Goal: Use online tool/utility: Utilize a website feature to perform a specific function

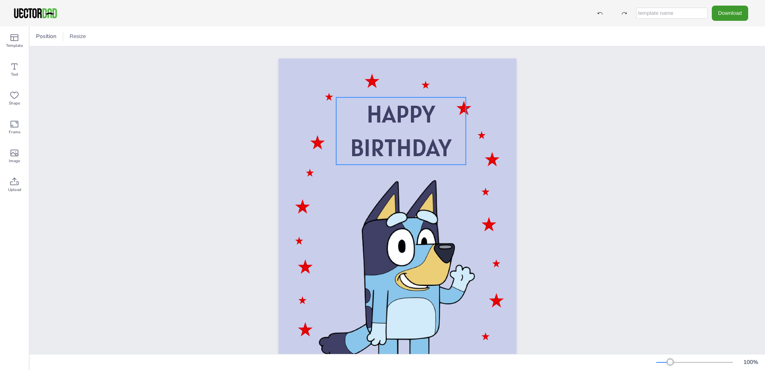
click at [432, 150] on span "BIRTHDAY" at bounding box center [400, 147] width 101 height 31
click at [442, 150] on span "BIRTHDAY" at bounding box center [400, 147] width 101 height 31
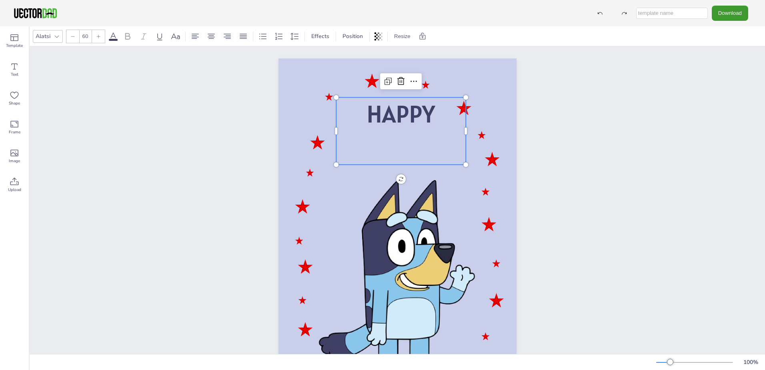
click at [427, 111] on span "HAPPY" at bounding box center [401, 113] width 68 height 31
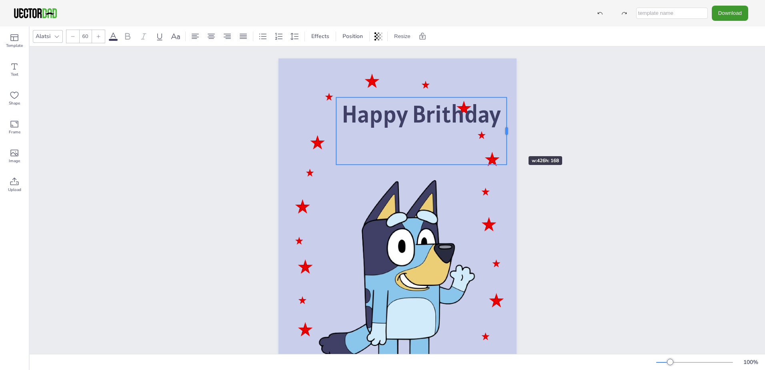
drag, startPoint x: 464, startPoint y: 150, endPoint x: 505, endPoint y: 142, distance: 42.1
click at [505, 142] on div at bounding box center [506, 130] width 6 height 67
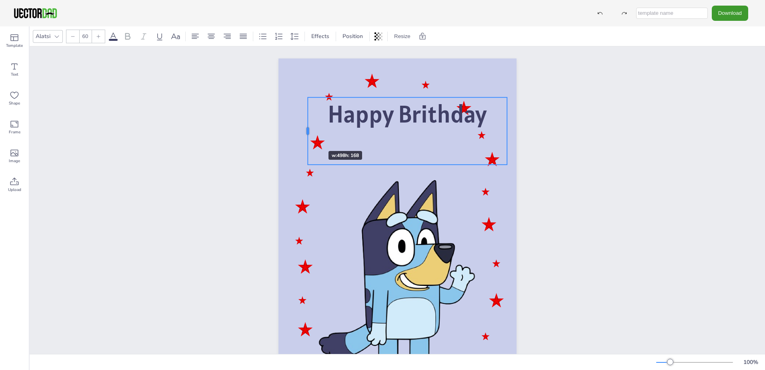
drag, startPoint x: 333, startPoint y: 132, endPoint x: 305, endPoint y: 136, distance: 28.8
click at [305, 136] on div at bounding box center [308, 130] width 6 height 67
drag, startPoint x: 302, startPoint y: 132, endPoint x: 289, endPoint y: 136, distance: 13.8
click at [288, 136] on div at bounding box center [287, 130] width 6 height 67
click at [401, 158] on p at bounding box center [400, 148] width 213 height 34
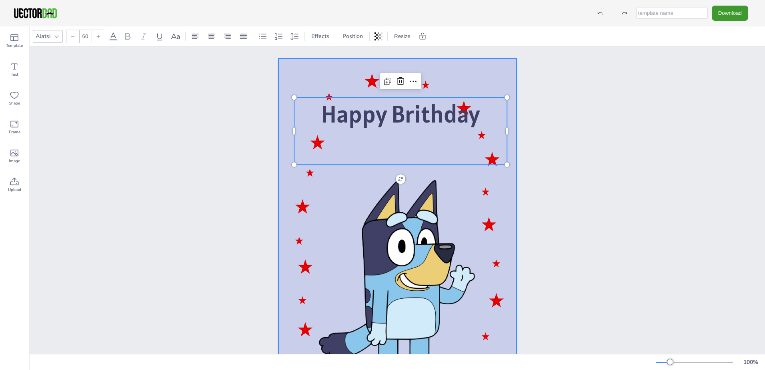
click at [459, 178] on div "Happy Brithday Happy Brithday" at bounding box center [398, 226] width 238 height 337
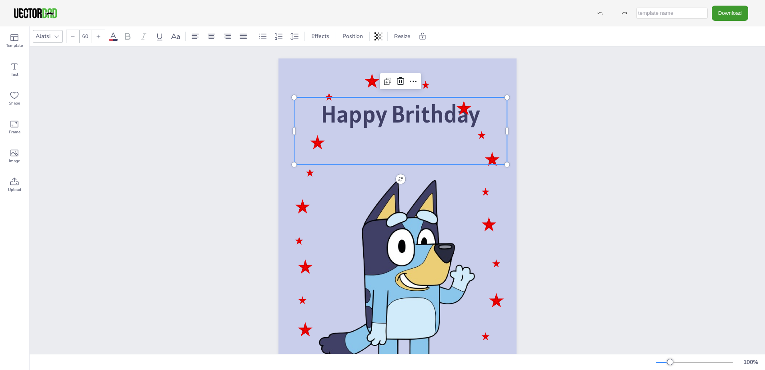
click at [424, 114] on span "Happy Brithday" at bounding box center [400, 113] width 159 height 31
click at [421, 127] on span "Happy Brithday" at bounding box center [400, 113] width 159 height 31
click at [467, 129] on span "Happy Brithday" at bounding box center [400, 113] width 159 height 31
click at [453, 117] on span "Happy Brithday" at bounding box center [400, 113] width 159 height 31
click at [455, 116] on span "Happy Brithday" at bounding box center [400, 113] width 159 height 31
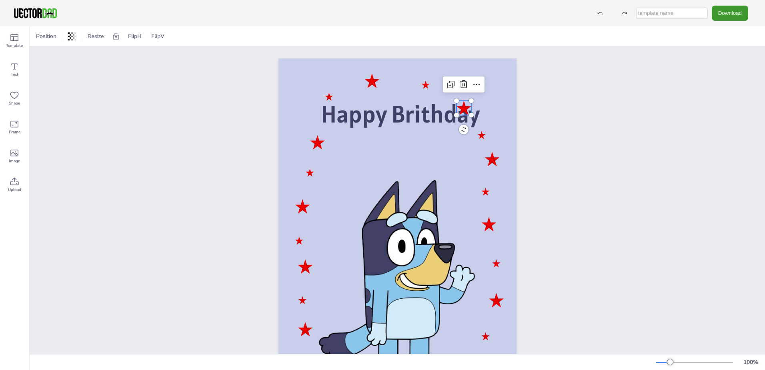
click at [459, 114] on div "Happy Brithday" at bounding box center [398, 226] width 238 height 337
click at [459, 114] on div at bounding box center [463, 115] width 15 height 6
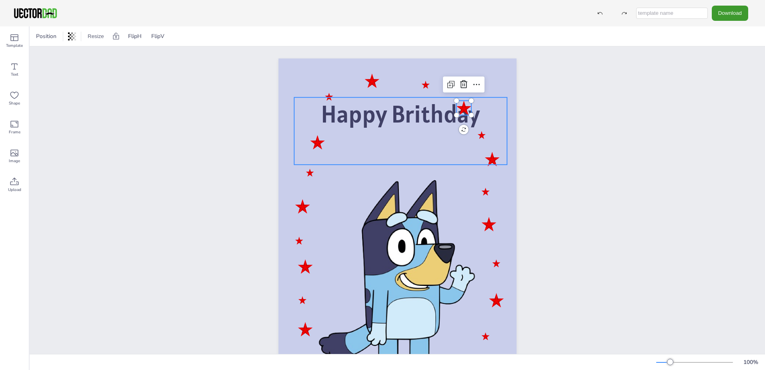
click at [438, 122] on span "Happy Brithday" at bounding box center [400, 113] width 159 height 31
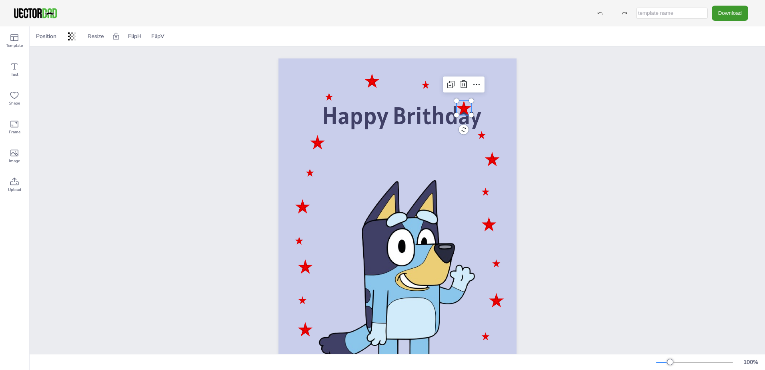
click at [460, 105] on div at bounding box center [463, 107] width 15 height 14
drag, startPoint x: 460, startPoint y: 105, endPoint x: 464, endPoint y: 100, distance: 6.9
click at [464, 100] on div at bounding box center [466, 103] width 15 height 14
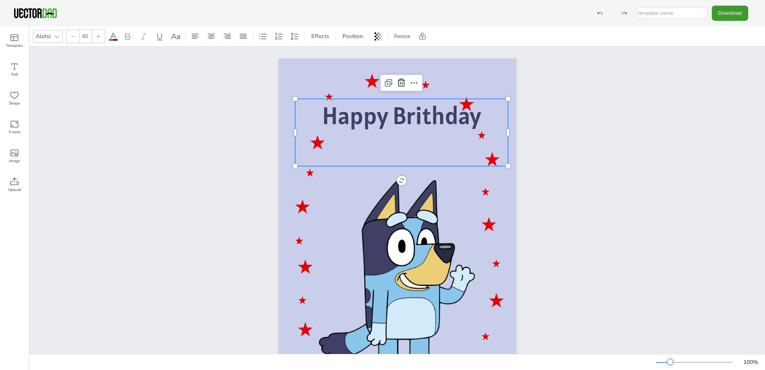
click at [465, 140] on p at bounding box center [401, 149] width 213 height 34
click at [418, 134] on p at bounding box center [401, 149] width 213 height 34
click at [351, 202] on div at bounding box center [397, 283] width 160 height 211
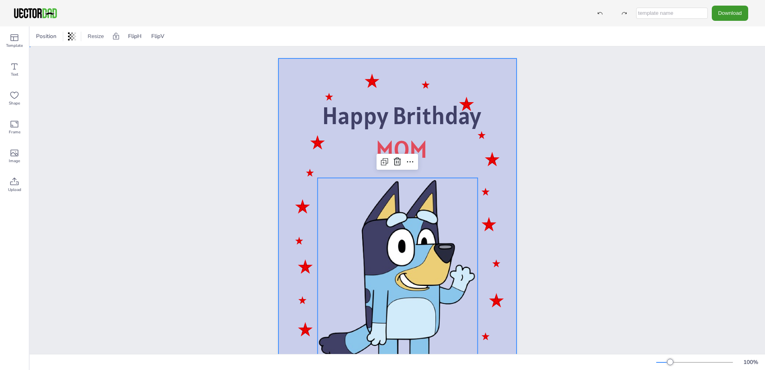
click at [286, 78] on div at bounding box center [398, 226] width 238 height 337
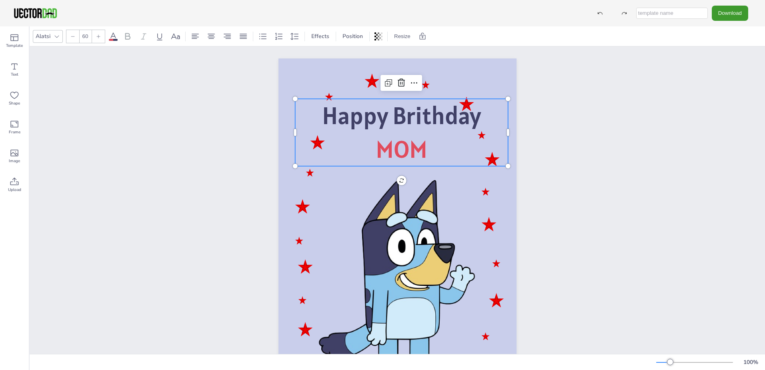
click at [420, 112] on span "Happy Brithday" at bounding box center [401, 115] width 159 height 31
click at [462, 183] on div at bounding box center [397, 283] width 160 height 211
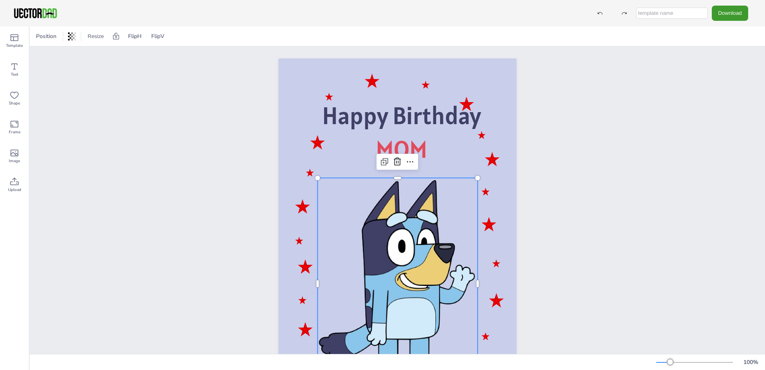
click at [425, 213] on div at bounding box center [397, 283] width 160 height 211
click at [425, 213] on div at bounding box center [398, 283] width 170 height 221
drag, startPoint x: 421, startPoint y: 214, endPoint x: 453, endPoint y: 228, distance: 35.1
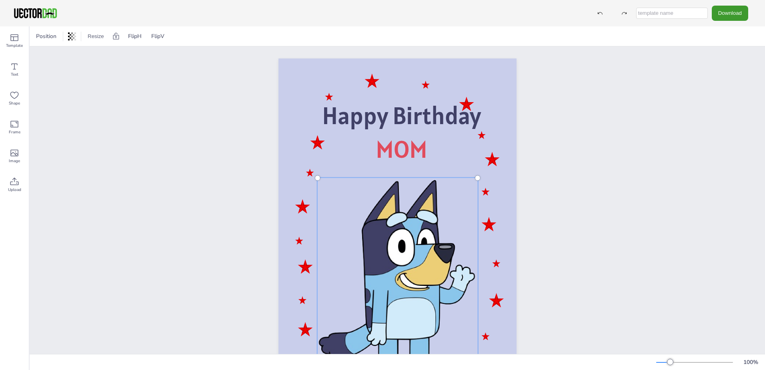
click at [452, 229] on div at bounding box center [398, 283] width 170 height 221
click at [493, 237] on div at bounding box center [398, 226] width 238 height 337
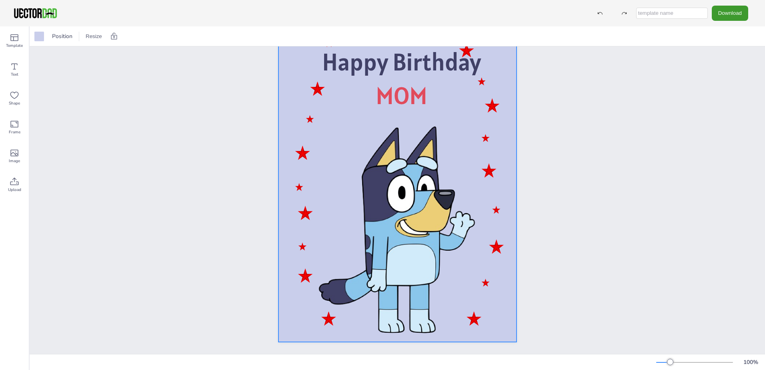
scroll to position [60, 0]
click at [16, 179] on icon at bounding box center [15, 182] width 10 height 10
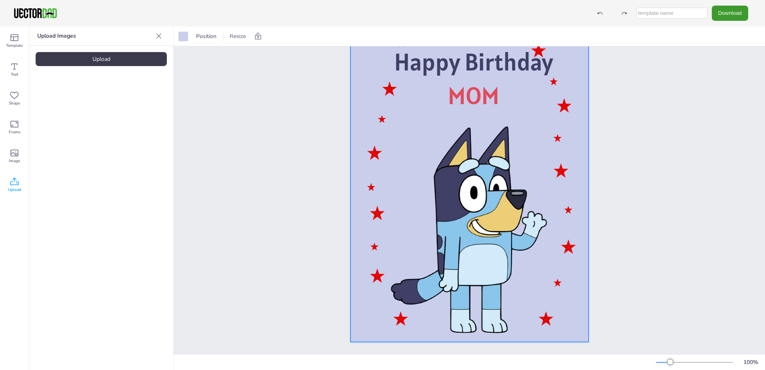
click at [109, 55] on div "Upload" at bounding box center [101, 59] width 131 height 14
click at [68, 111] on img at bounding box center [68, 111] width 0 height 0
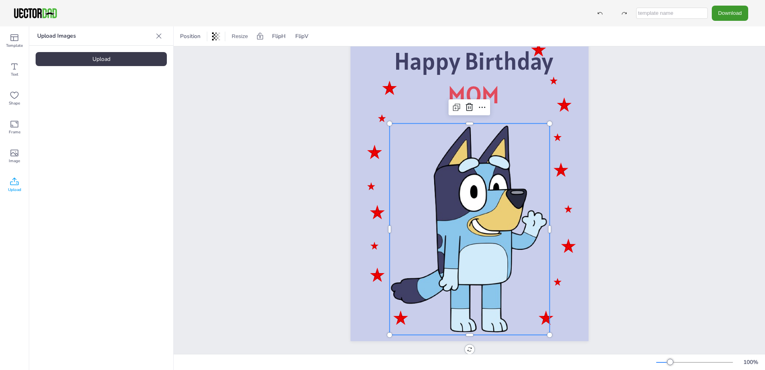
click at [447, 170] on div at bounding box center [469, 228] width 160 height 211
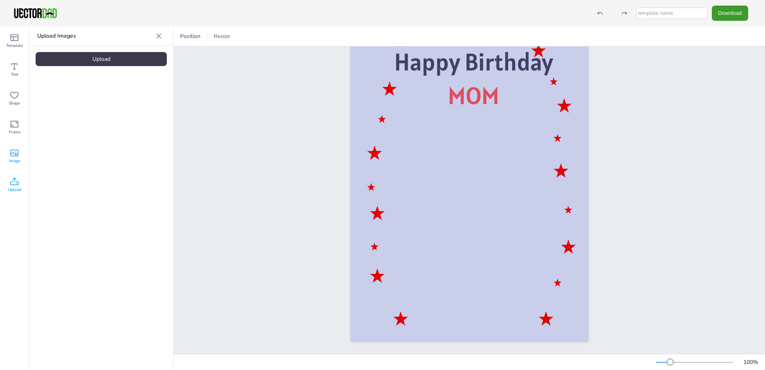
click at [16, 154] on icon at bounding box center [15, 153] width 10 height 10
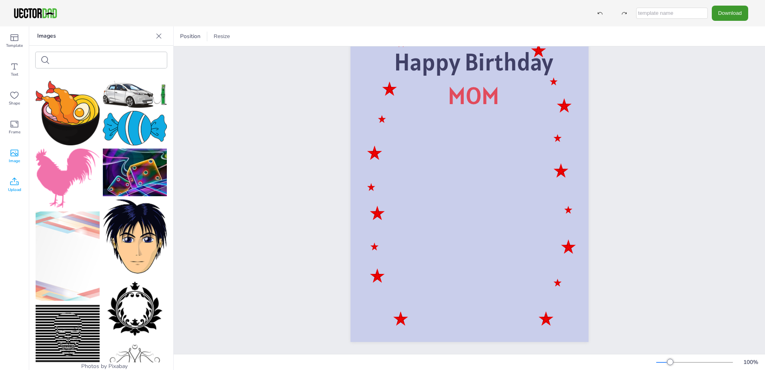
click at [14, 184] on icon at bounding box center [15, 182] width 10 height 10
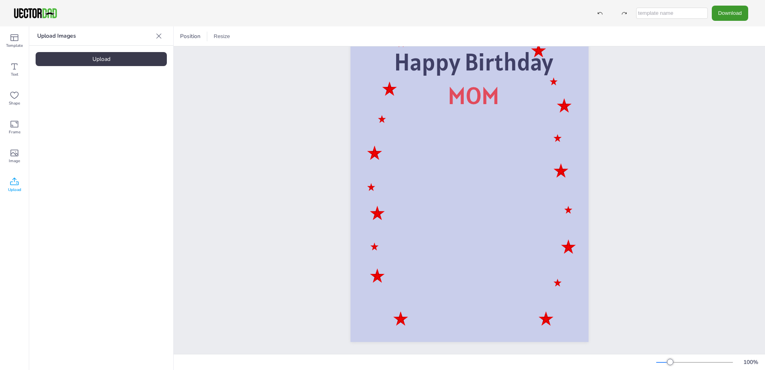
click at [111, 58] on div "Upload" at bounding box center [101, 59] width 131 height 14
drag, startPoint x: 127, startPoint y: 116, endPoint x: 156, endPoint y: 143, distance: 40.2
click at [156, 143] on div at bounding box center [101, 110] width 144 height 77
click at [138, 115] on img at bounding box center [134, 111] width 45 height 64
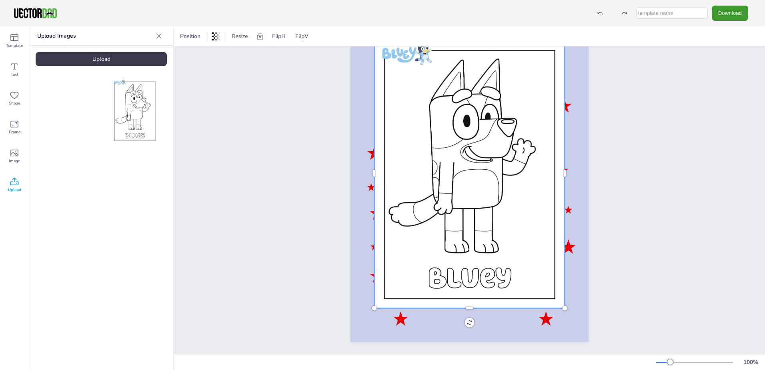
click at [138, 115] on img at bounding box center [134, 111] width 45 height 64
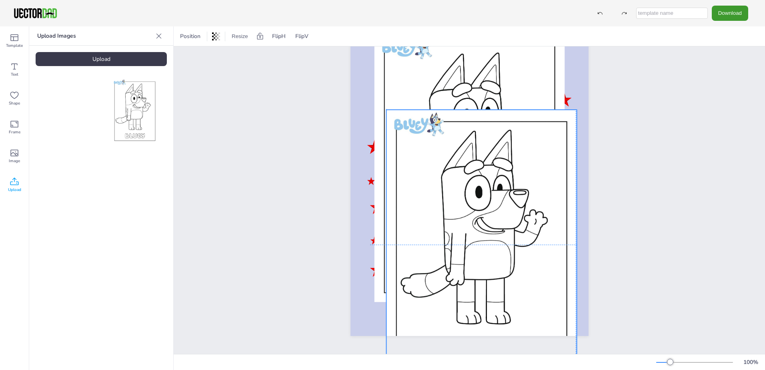
drag, startPoint x: 449, startPoint y: 154, endPoint x: 454, endPoint y: 224, distance: 70.2
click at [454, 224] on div at bounding box center [481, 244] width 190 height 269
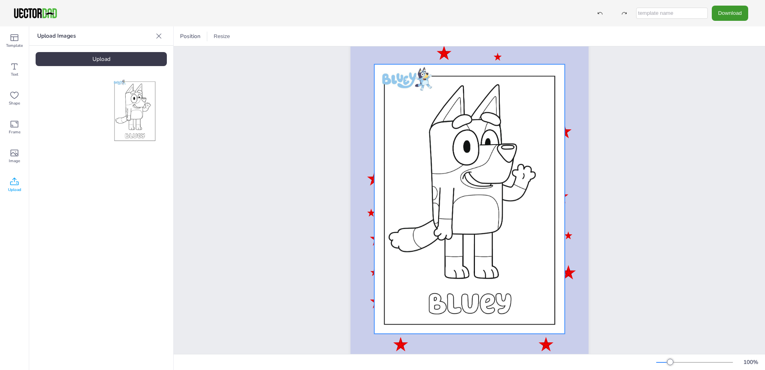
scroll to position [0, 0]
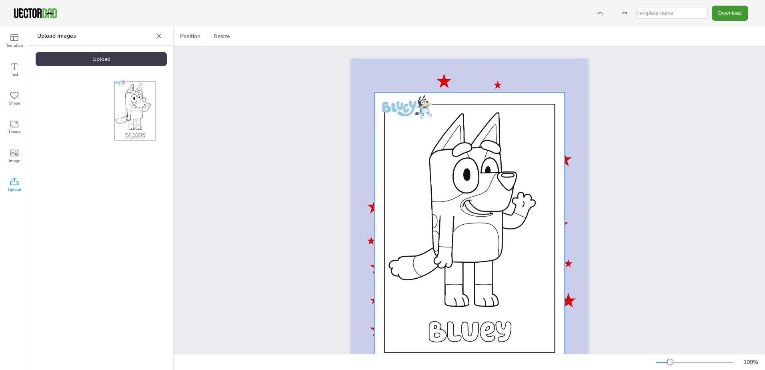
click at [398, 124] on div at bounding box center [469, 226] width 190 height 269
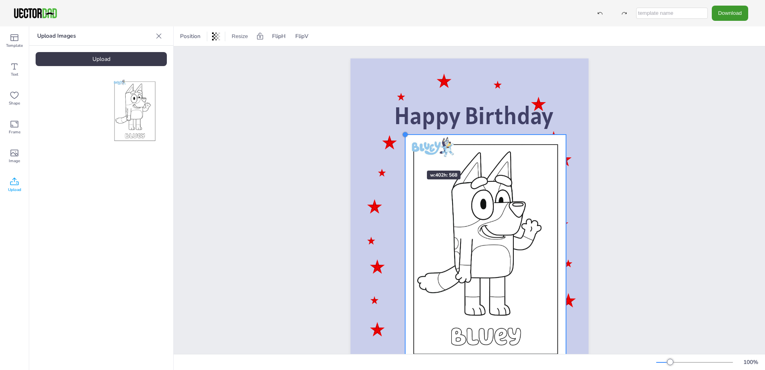
drag, startPoint x: 373, startPoint y: 95, endPoint x: 403, endPoint y: 156, distance: 67.7
click at [403, 156] on div "Happy Birthday MOM" at bounding box center [470, 226] width 238 height 337
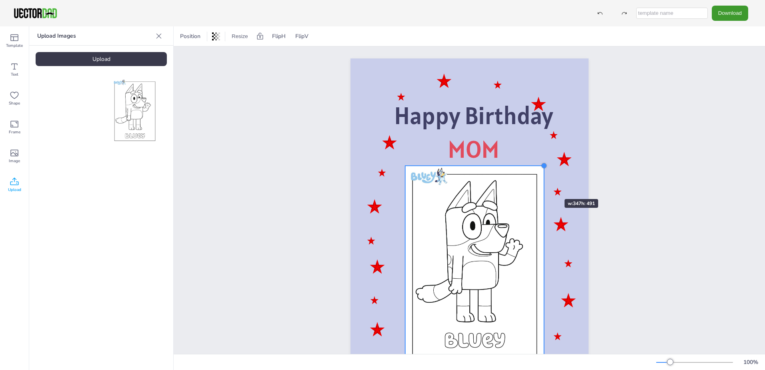
drag, startPoint x: 563, startPoint y: 136, endPoint x: 551, endPoint y: 182, distance: 47.2
click at [541, 184] on div "Happy Birthday MOM" at bounding box center [470, 226] width 238 height 337
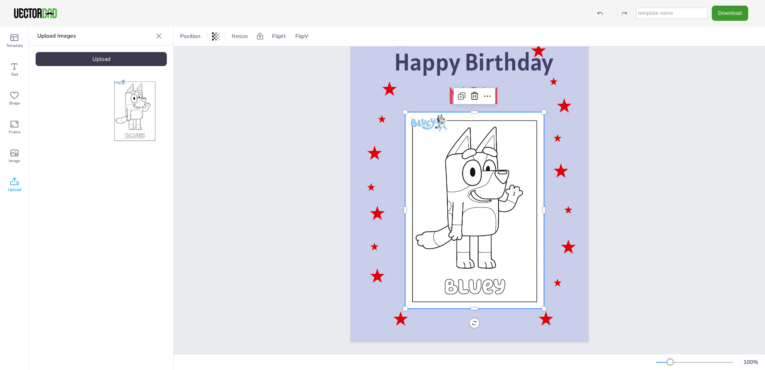
scroll to position [60, 0]
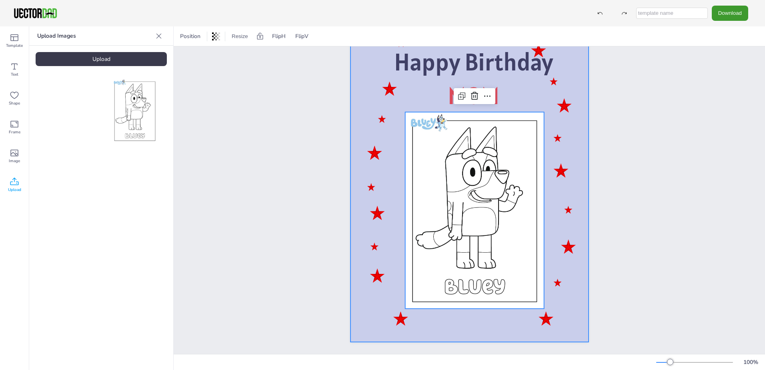
click at [565, 274] on div at bounding box center [470, 173] width 238 height 337
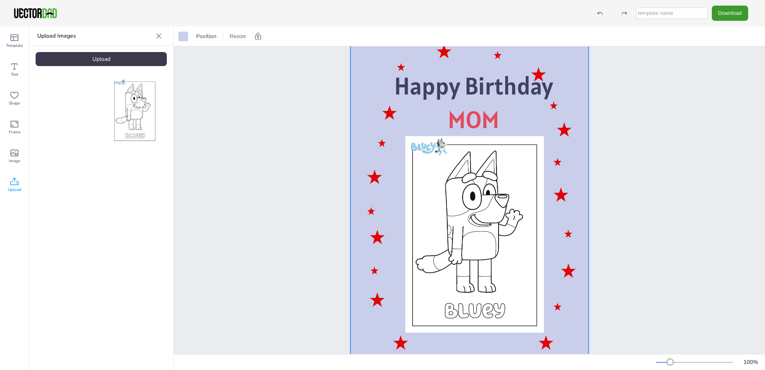
scroll to position [0, 0]
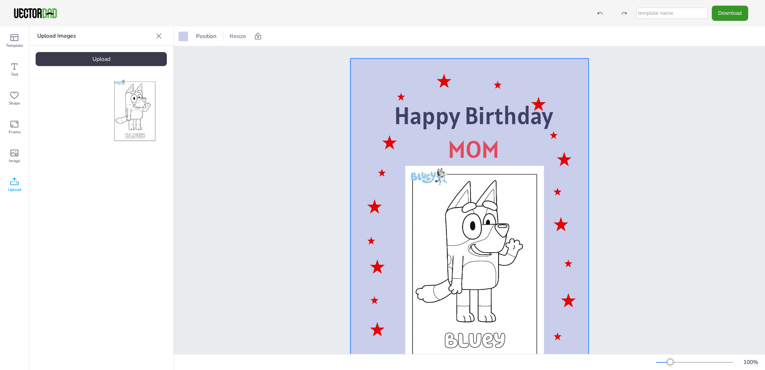
click at [727, 15] on button "Download" at bounding box center [730, 13] width 36 height 15
drag, startPoint x: 719, startPoint y: 64, endPoint x: 672, endPoint y: 149, distance: 97.6
click at [672, 149] on div "Download PNG JPG SVG PDF Template Text Shape Frame Image Upload Upload Images U…" at bounding box center [382, 185] width 765 height 370
click at [717, 97] on li "PDF" at bounding box center [733, 98] width 66 height 16
